Goal: Information Seeking & Learning: Learn about a topic

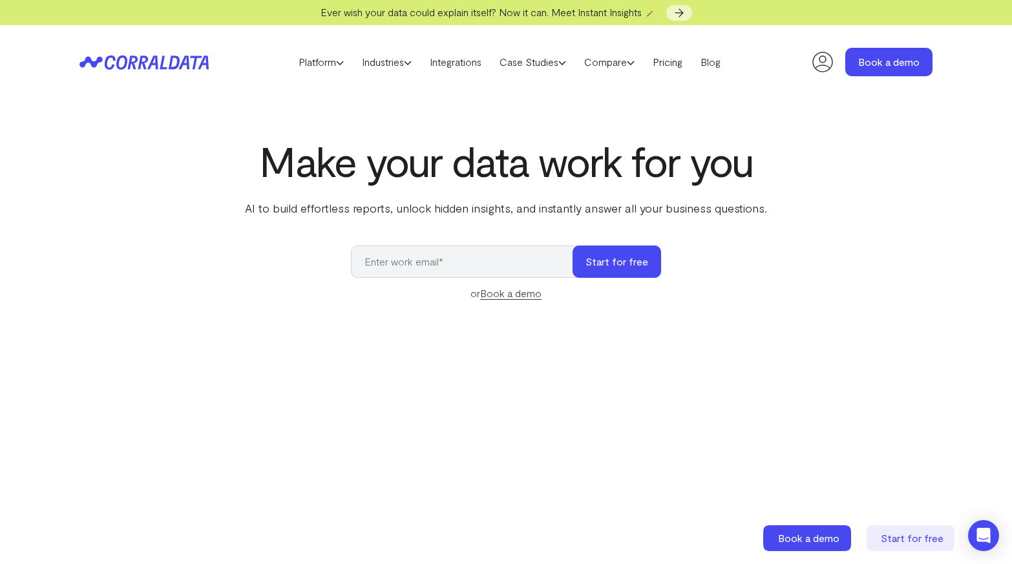
click at [437, 220] on div "Make your data work for you AI to build effortless reports, unlock hidden insig…" at bounding box center [506, 427] width 931 height 578
click at [464, 66] on link "Integrations" at bounding box center [456, 61] width 70 height 19
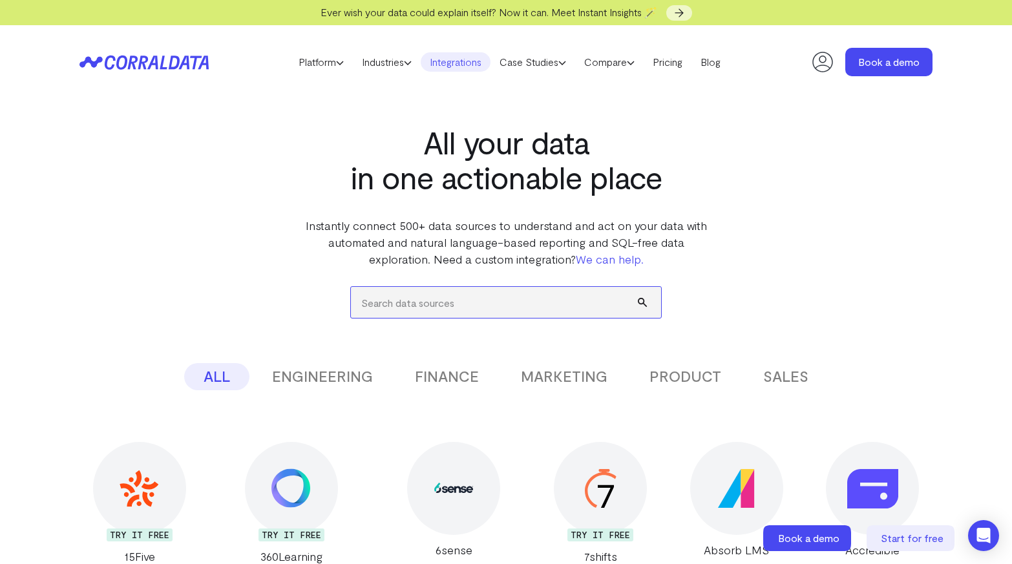
click at [445, 295] on input "search" at bounding box center [506, 302] width 310 height 31
click at [668, 368] on button "PRODUCT" at bounding box center [685, 376] width 111 height 27
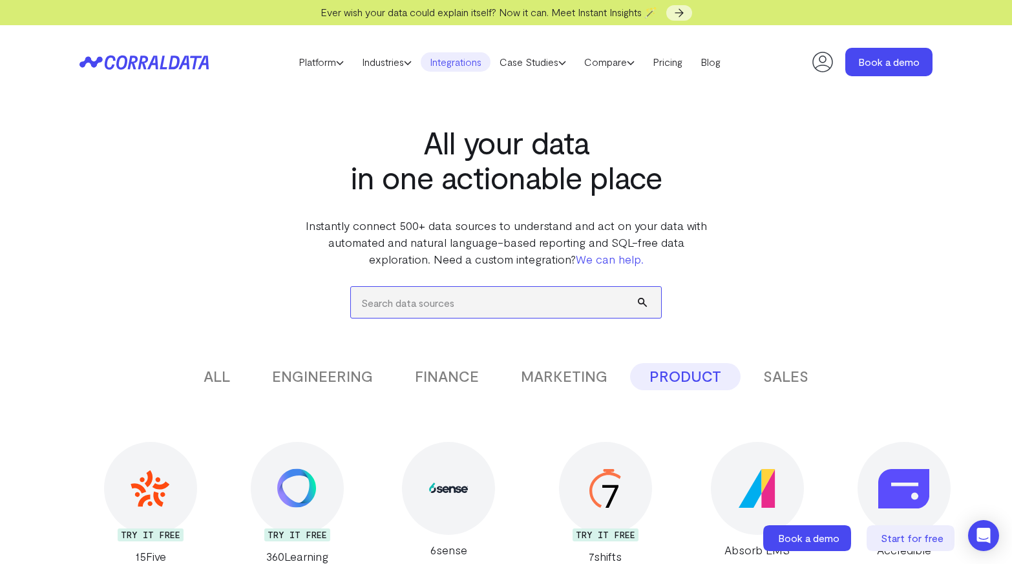
click at [579, 304] on input "search" at bounding box center [506, 302] width 310 height 31
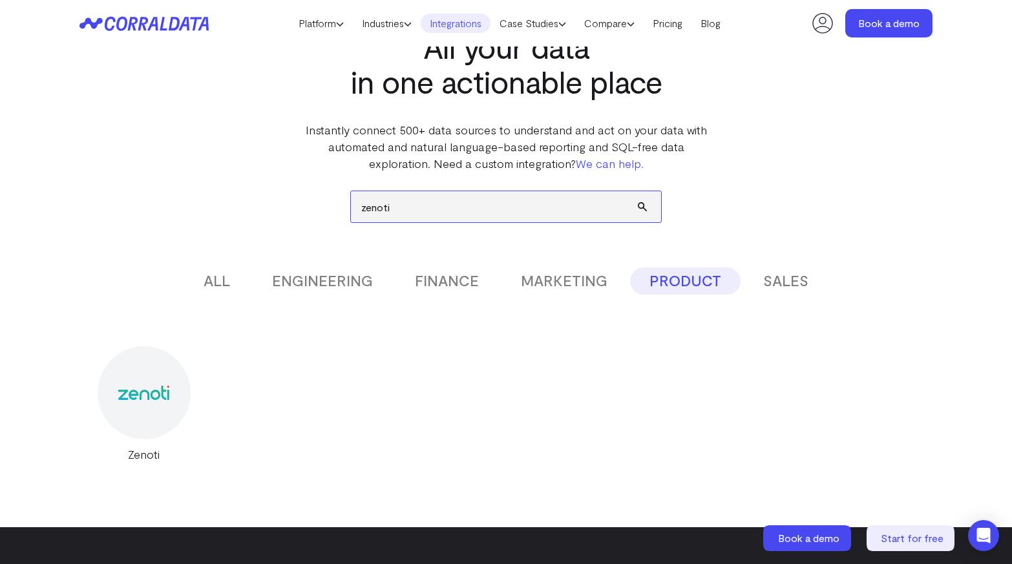
scroll to position [65, 0]
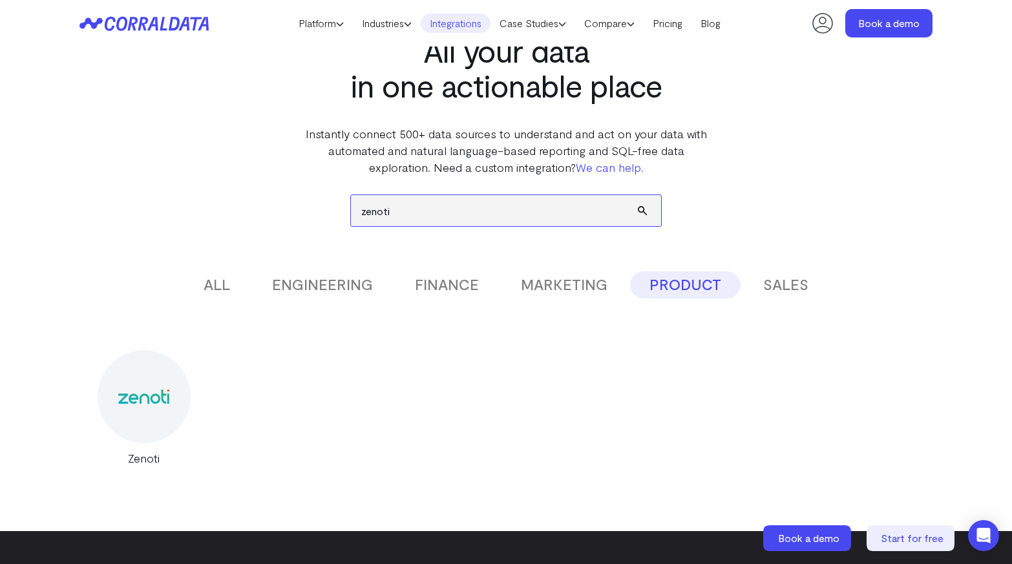
type input "zenoti"
click at [764, 279] on button "SALES" at bounding box center [786, 284] width 84 height 27
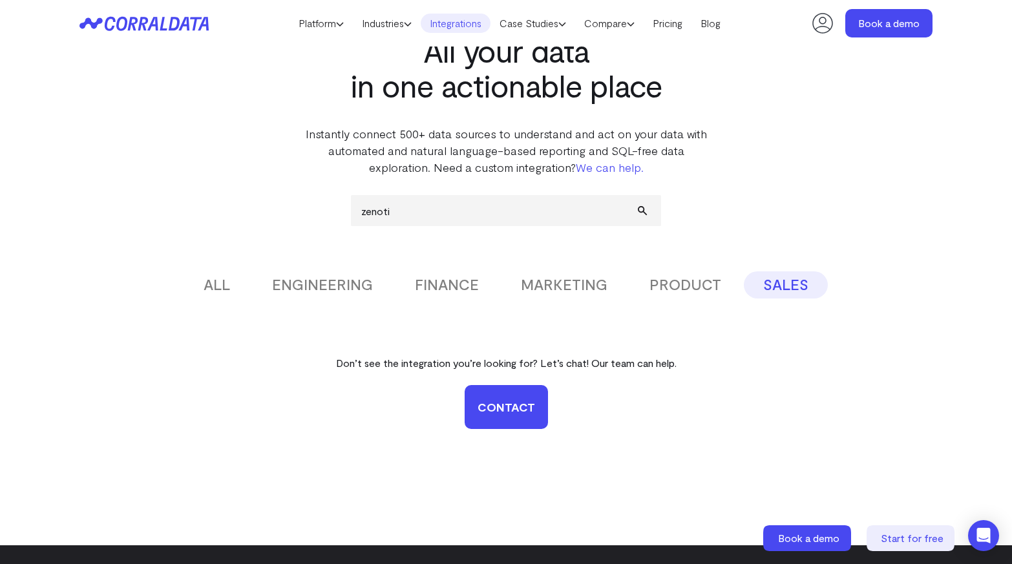
click at [675, 277] on button "PRODUCT" at bounding box center [685, 284] width 111 height 27
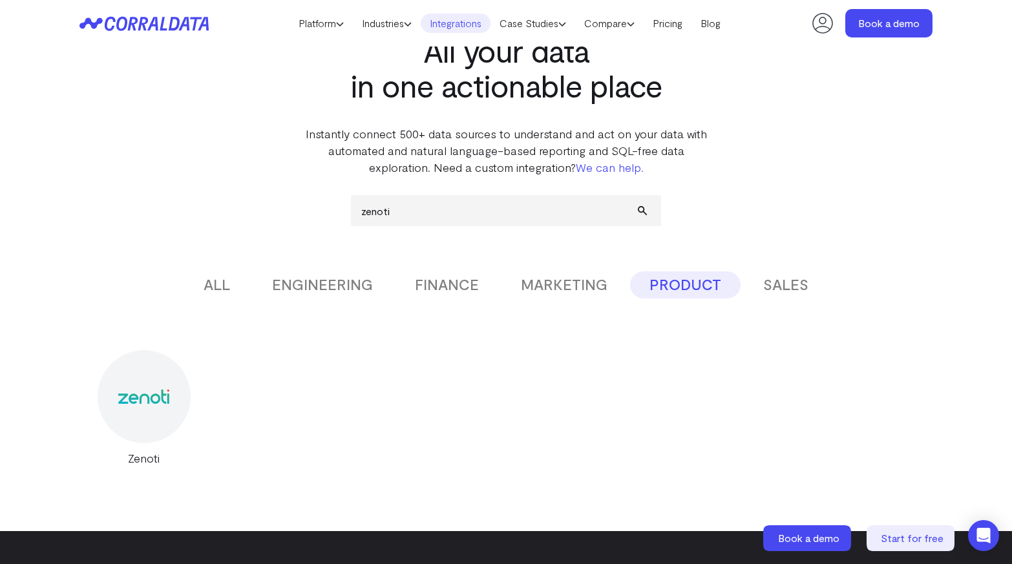
click at [560, 287] on button "MARKETING" at bounding box center [563, 284] width 125 height 27
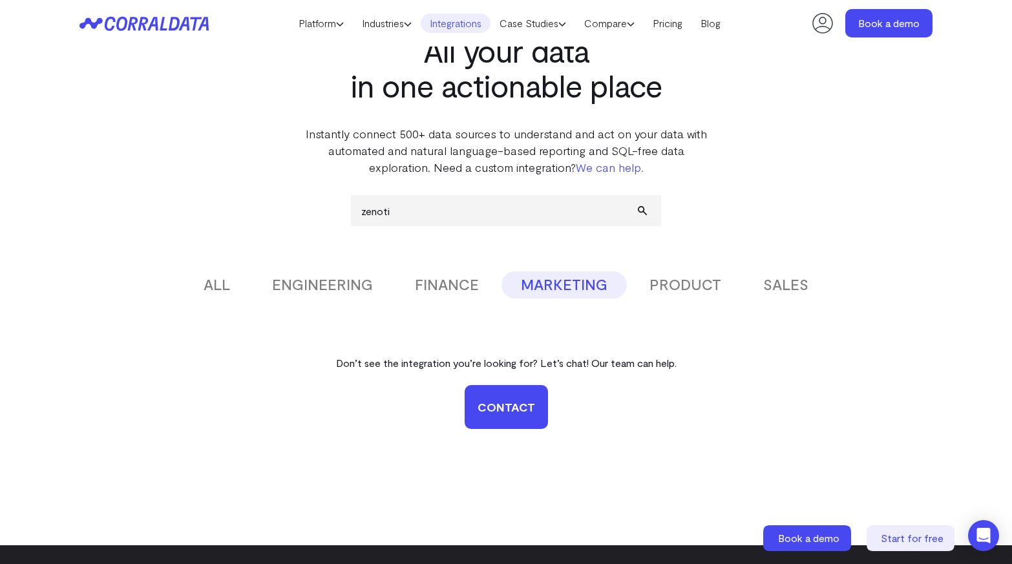
click at [711, 278] on button "PRODUCT" at bounding box center [685, 284] width 111 height 27
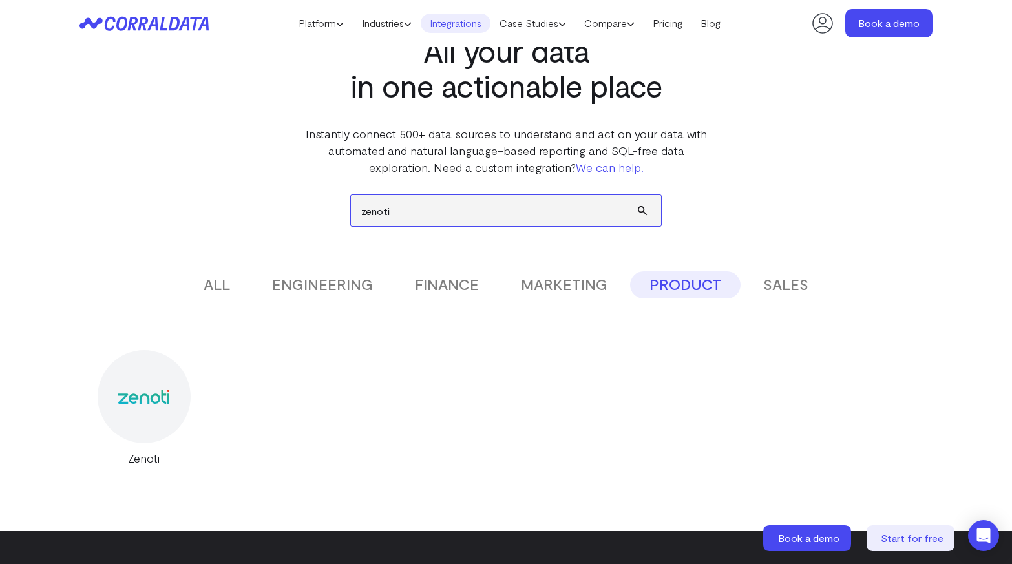
click at [511, 226] on input "zenoti" at bounding box center [506, 210] width 310 height 31
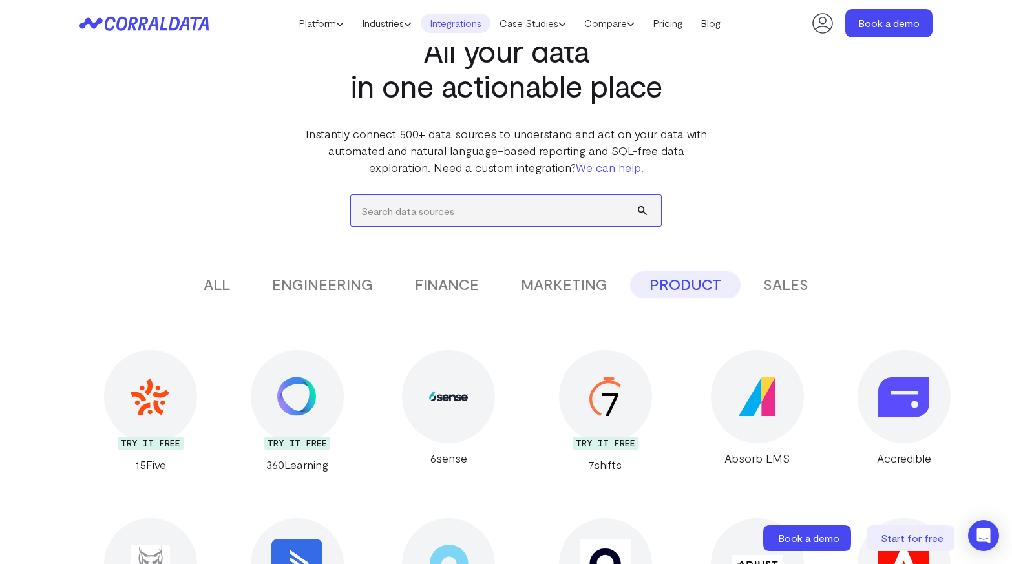
scroll to position [0, 0]
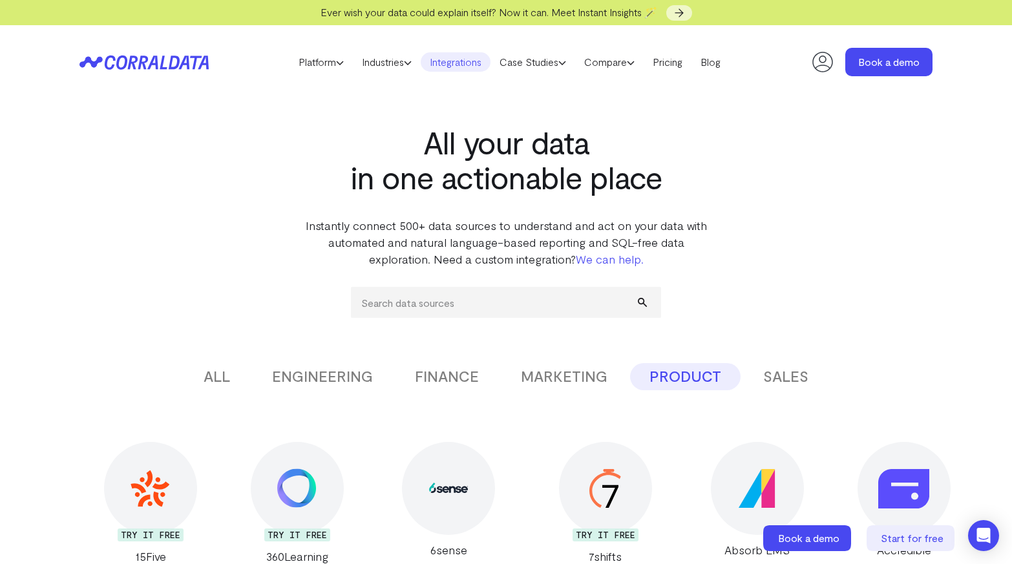
click at [173, 70] on header "Platform AI Reporting Use AI to effortlessly answer any business questions from…" at bounding box center [505, 62] width 853 height 74
click at [173, 54] on header "Platform AI Reporting Use AI to effortlessly answer any business questions from…" at bounding box center [505, 62] width 853 height 74
click at [168, 60] on icon at bounding box center [143, 62] width 129 height 15
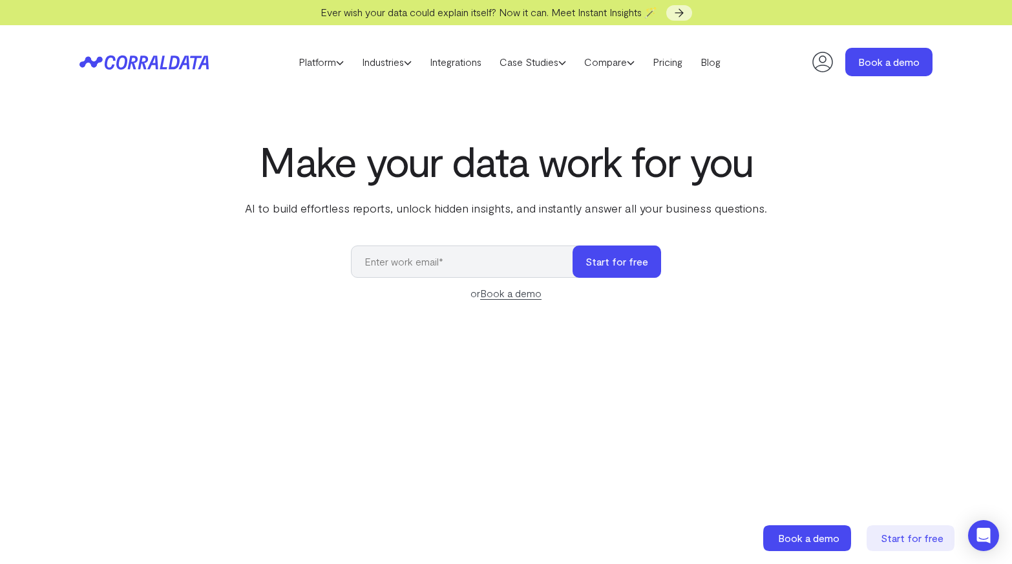
click at [732, 176] on h1 "Make your data work for you" at bounding box center [505, 161] width 527 height 47
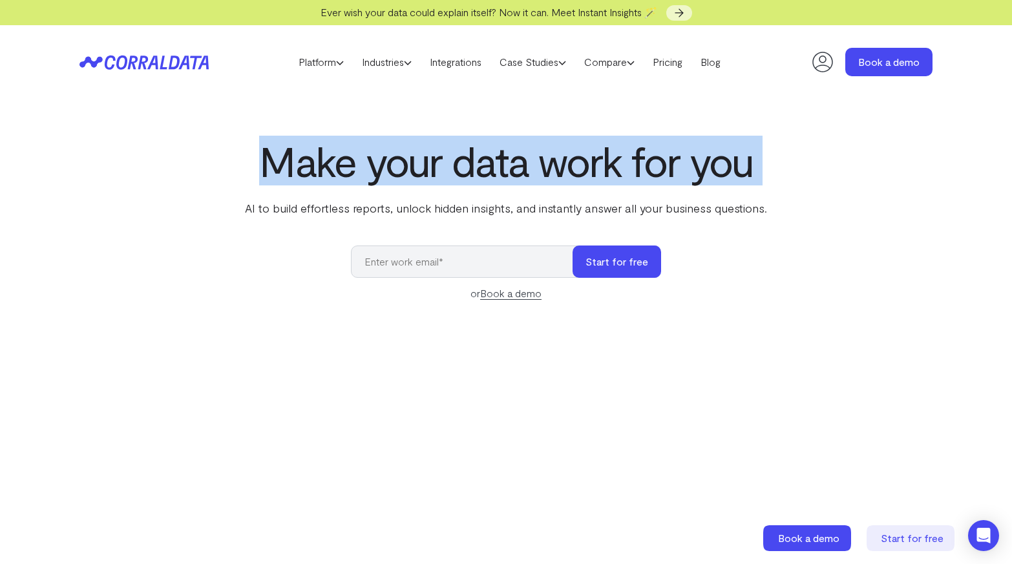
click at [732, 176] on h1 "Make your data work for you" at bounding box center [505, 161] width 527 height 47
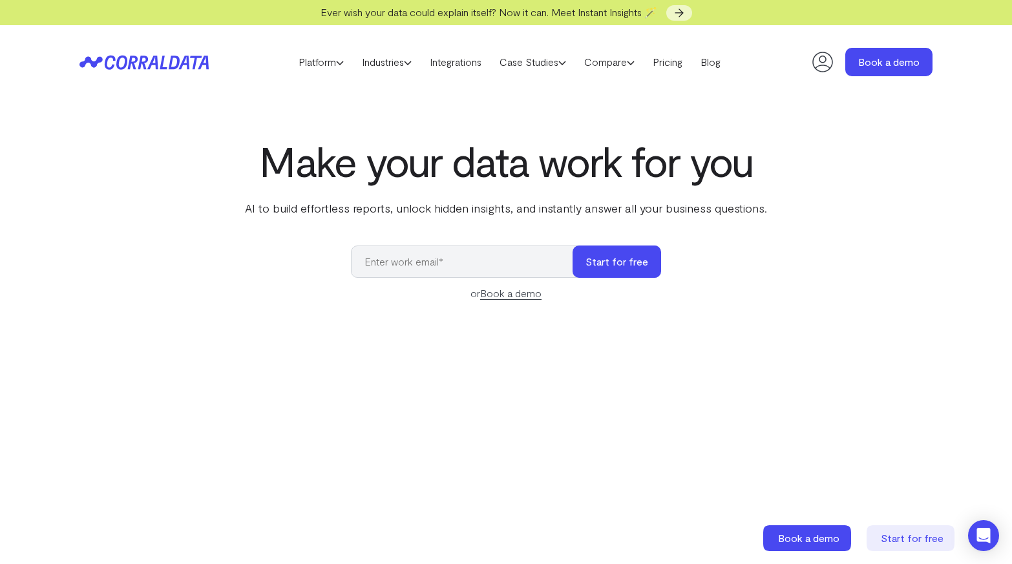
click at [725, 202] on p "AI to build effortless reports, unlock hidden insights, and instantly answer al…" at bounding box center [505, 208] width 527 height 17
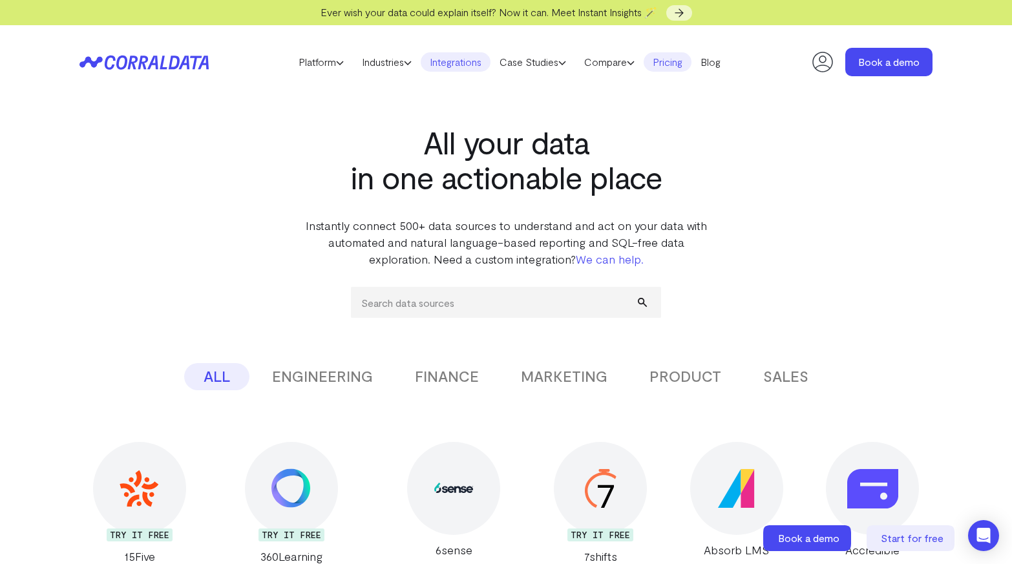
click at [689, 70] on link "Pricing" at bounding box center [668, 61] width 48 height 19
